Goal: Task Accomplishment & Management: Use online tool/utility

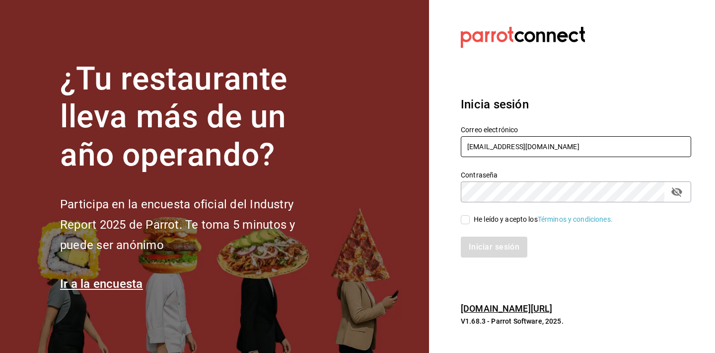
type input "gerente.esca.tepepan@debocaenboca.net"
click at [497, 219] on div "He leído y acepto los Términos y condiciones." at bounding box center [543, 219] width 139 height 10
click at [470, 219] on input "He leído y acepto los Términos y condiciones." at bounding box center [465, 219] width 9 height 9
checkbox input "true"
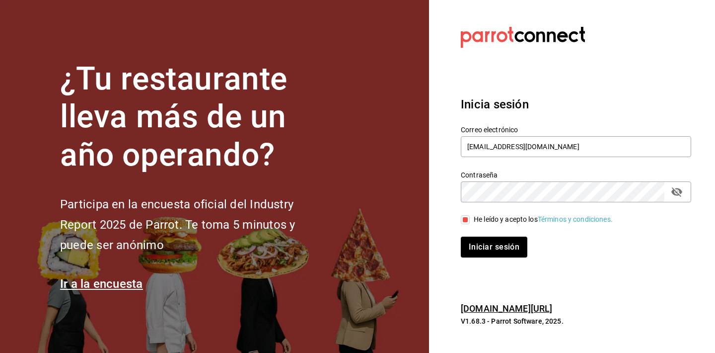
click at [679, 192] on icon "passwordField" at bounding box center [677, 192] width 12 height 12
click at [523, 239] on button "Iniciar sesión" at bounding box center [495, 246] width 68 height 21
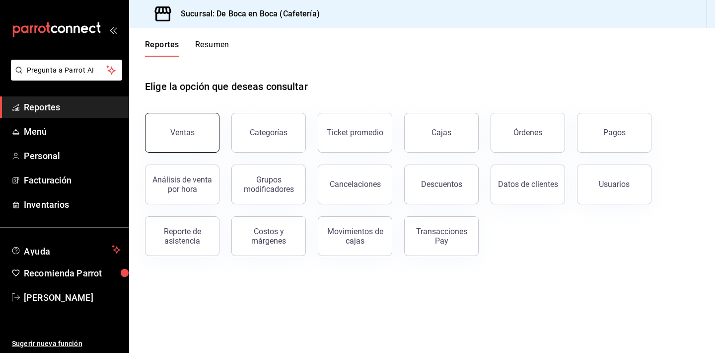
click at [178, 131] on div "Ventas" at bounding box center [182, 132] width 24 height 9
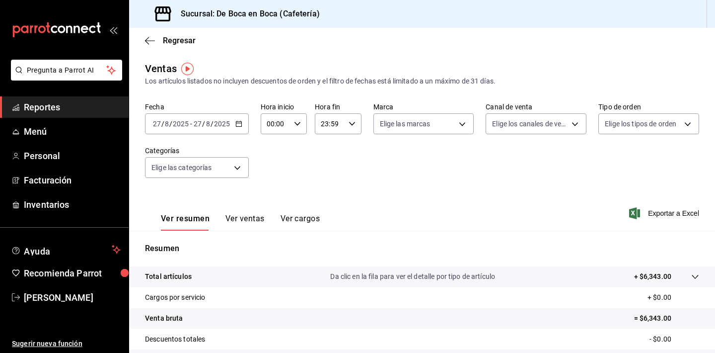
click at [237, 123] on \(Stroke\) "button" at bounding box center [238, 123] width 5 height 0
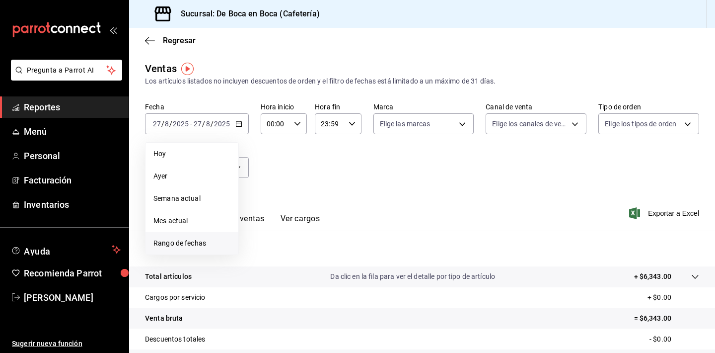
click at [196, 242] on span "Rango de fechas" at bounding box center [192, 243] width 77 height 10
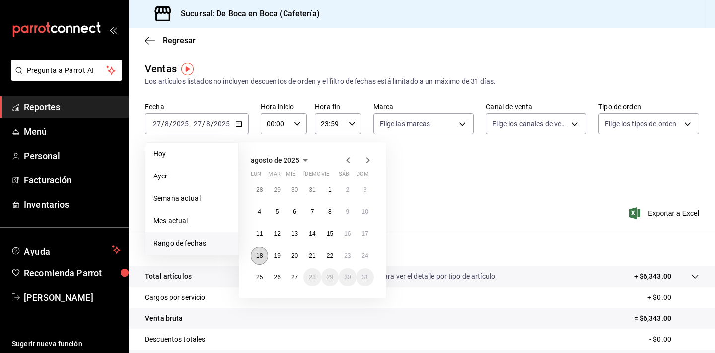
click at [261, 255] on abbr "18" at bounding box center [259, 255] width 6 height 7
click at [334, 254] on button "22" at bounding box center [329, 255] width 17 height 18
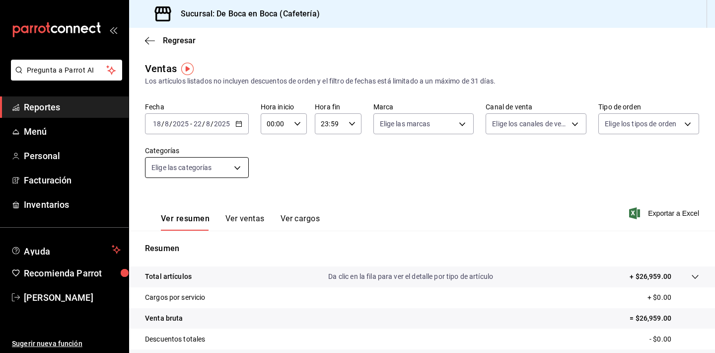
click at [213, 176] on body "Pregunta a Parrot AI Reportes Menú Personal Facturación Inventarios Ayuda Recom…" at bounding box center [357, 176] width 715 height 353
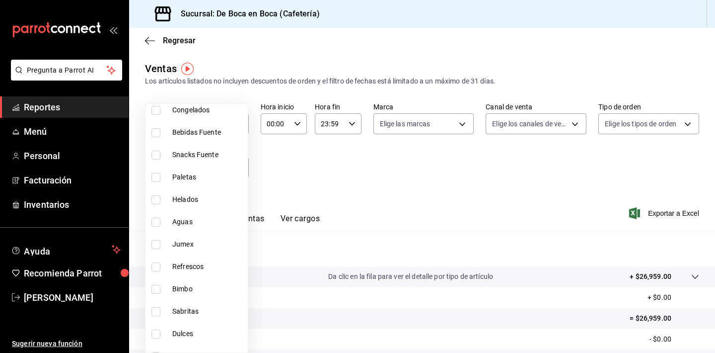
scroll to position [289, 0]
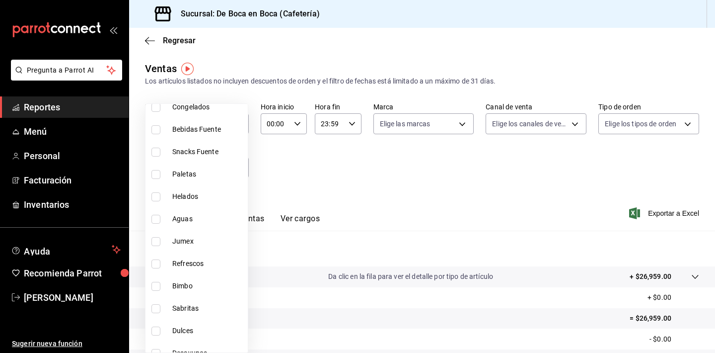
click at [220, 220] on span "Aguas" at bounding box center [208, 219] width 72 height 10
type input "bd0433fa-7aea-4c3b-ab5c-e0ae10a368b5"
checkbox input "true"
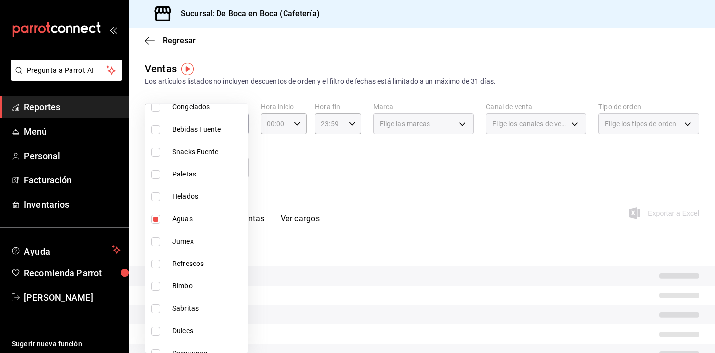
click at [330, 200] on div at bounding box center [357, 176] width 715 height 353
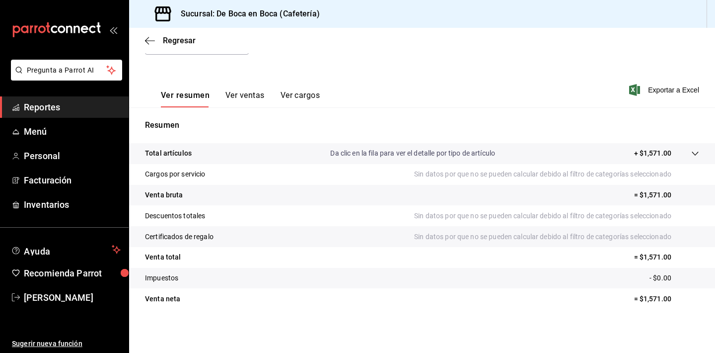
click at [235, 103] on button "Ver ventas" at bounding box center [245, 98] width 39 height 17
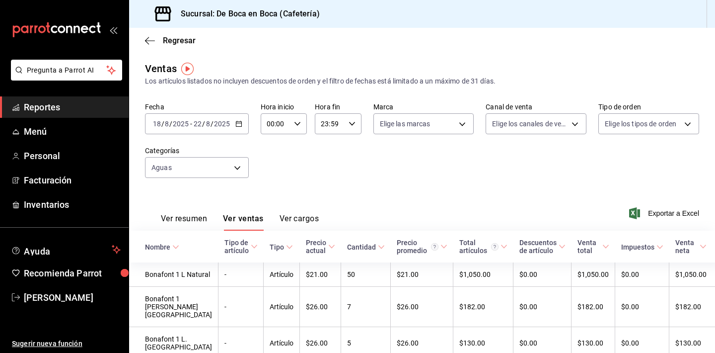
click at [226, 127] on input "2025" at bounding box center [222, 124] width 17 height 8
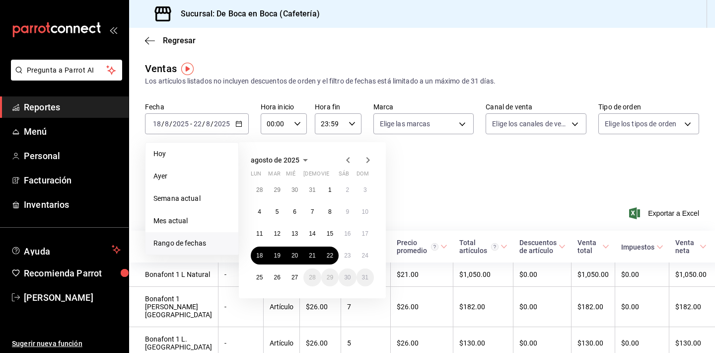
click at [206, 240] on span "Rango de fechas" at bounding box center [192, 243] width 77 height 10
click at [262, 238] on button "11" at bounding box center [259, 234] width 17 height 18
click at [259, 255] on abbr "18" at bounding box center [259, 255] width 6 height 7
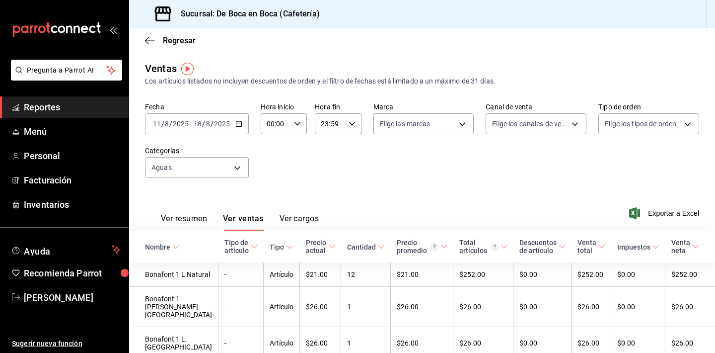
click at [209, 131] on div "[DATE] [DATE] - [DATE] [DATE]" at bounding box center [197, 123] width 104 height 21
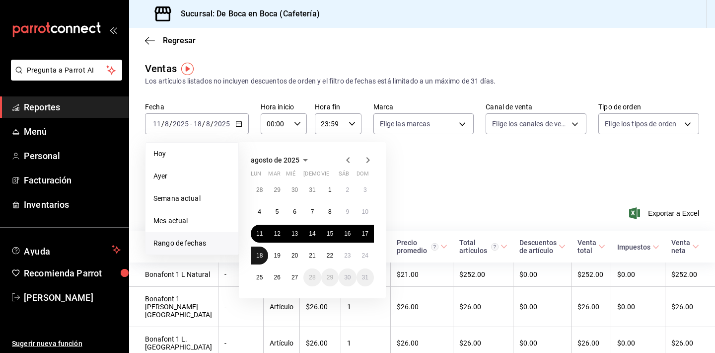
click at [262, 256] on abbr "18" at bounding box center [259, 255] width 6 height 7
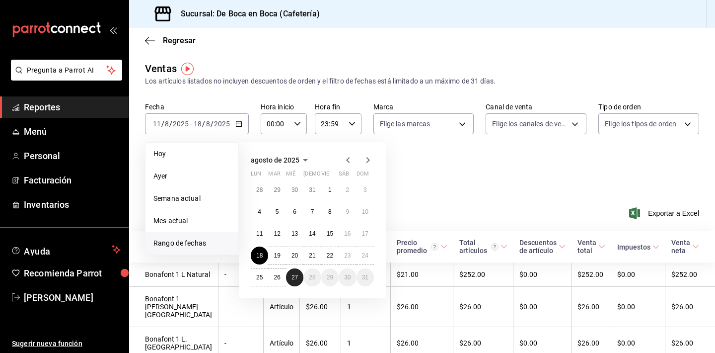
click at [297, 283] on button "27" at bounding box center [294, 277] width 17 height 18
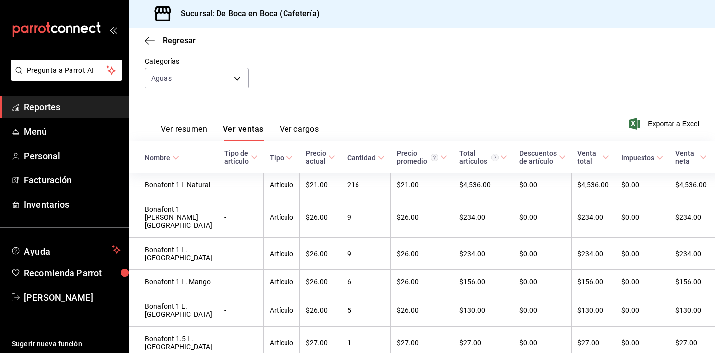
scroll to position [44, 0]
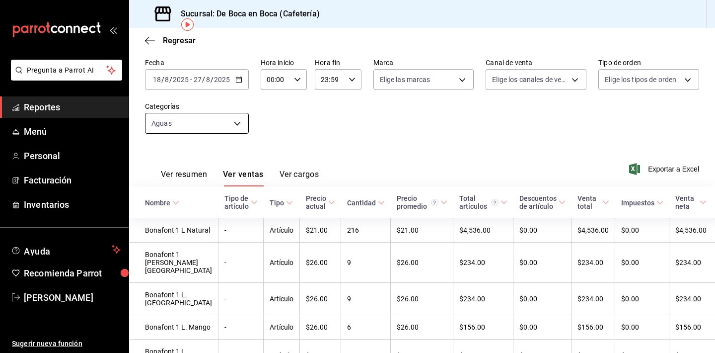
click at [236, 122] on body "Pregunta a Parrot AI Reportes Menú Personal Facturación Inventarios Ayuda Recom…" at bounding box center [357, 176] width 715 height 353
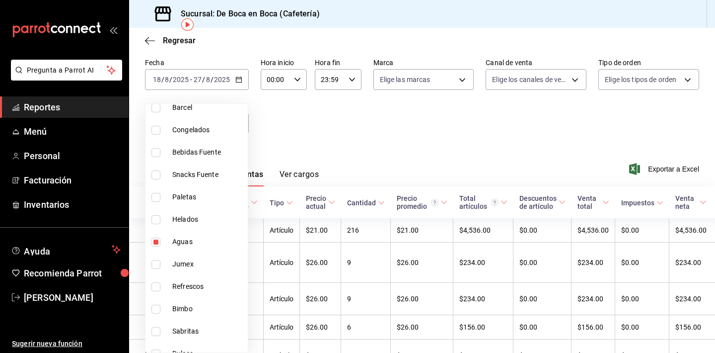
scroll to position [267, 0]
click at [207, 238] on span "Aguas" at bounding box center [208, 240] width 72 height 10
checkbox input "false"
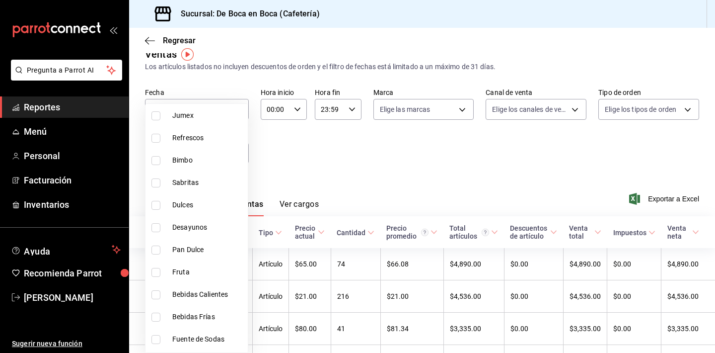
scroll to position [436, 0]
click at [287, 161] on div at bounding box center [357, 176] width 715 height 353
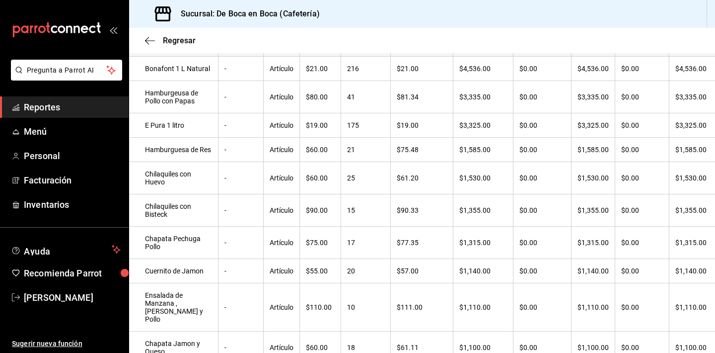
scroll to position [102, 0]
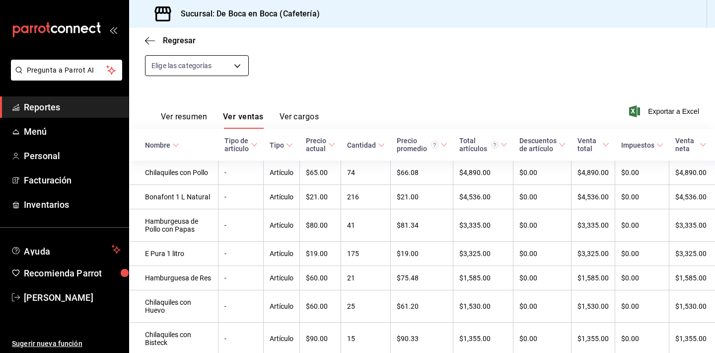
click at [176, 69] on body "Pregunta a Parrot AI Reportes Menú Personal Facturación Inventarios Ayuda Recom…" at bounding box center [357, 176] width 715 height 353
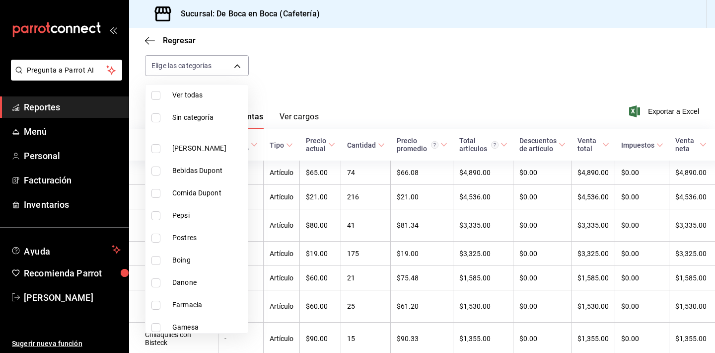
scroll to position [12, 0]
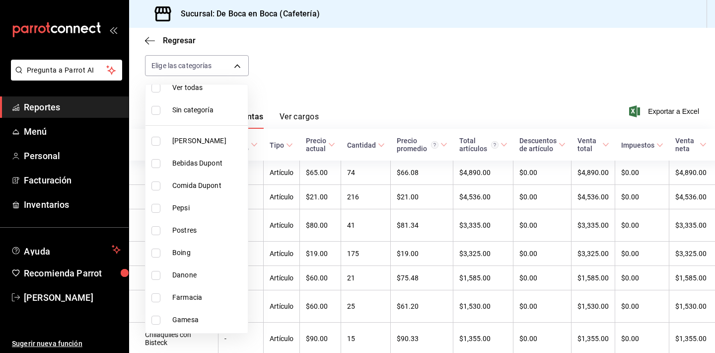
click at [212, 272] on span "Danone" at bounding box center [208, 275] width 72 height 10
type input "b2a94599-3cc2-4d52-a139-a59ac6d112a6"
checkbox input "true"
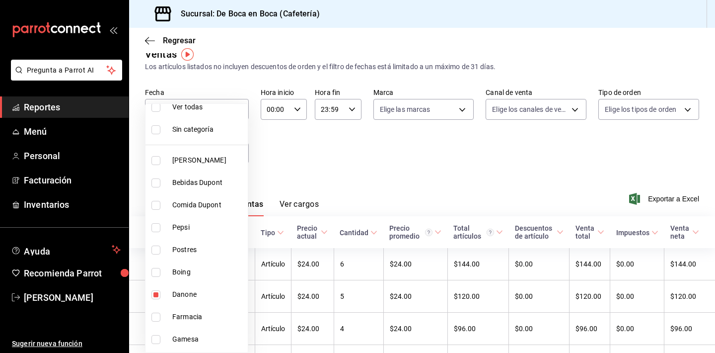
click at [280, 147] on div at bounding box center [357, 176] width 715 height 353
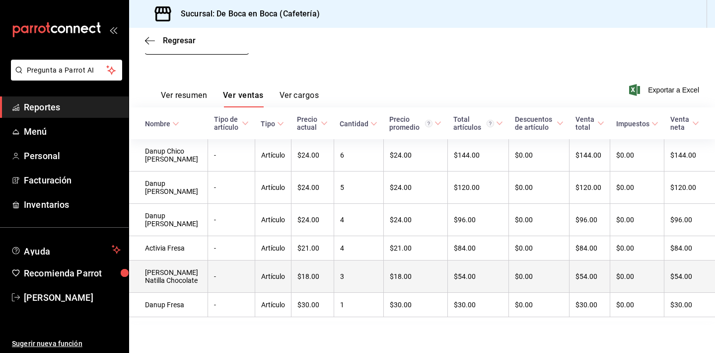
scroll to position [123, 0]
